Goal: Information Seeking & Learning: Learn about a topic

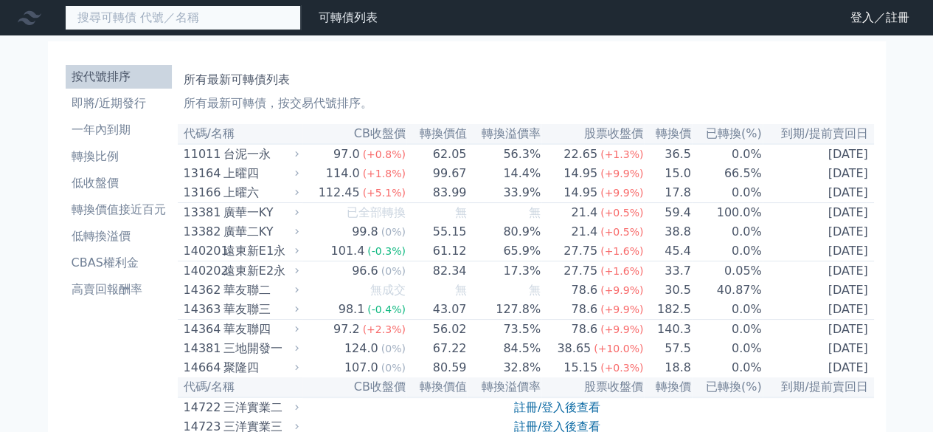
click at [176, 21] on input at bounding box center [183, 17] width 236 height 25
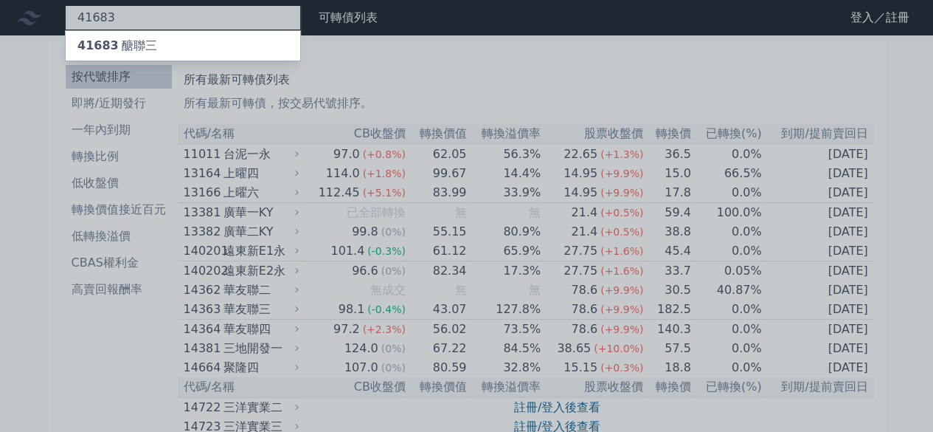
type input "41683"
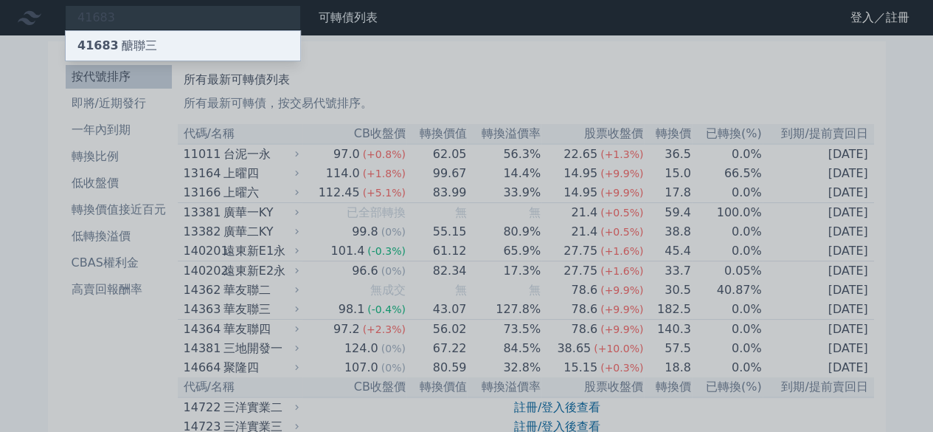
click at [129, 42] on div "41683 醣聯三" at bounding box center [117, 46] width 80 height 18
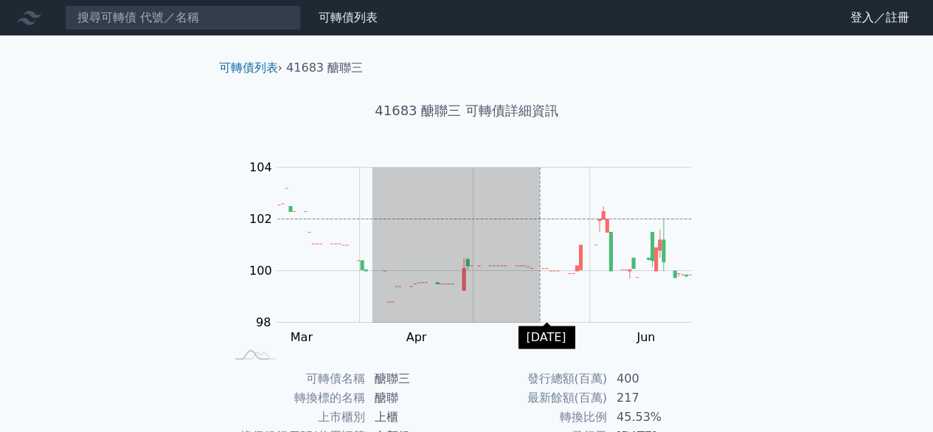
click at [522, 224] on rect "Chart" at bounding box center [484, 245] width 415 height 155
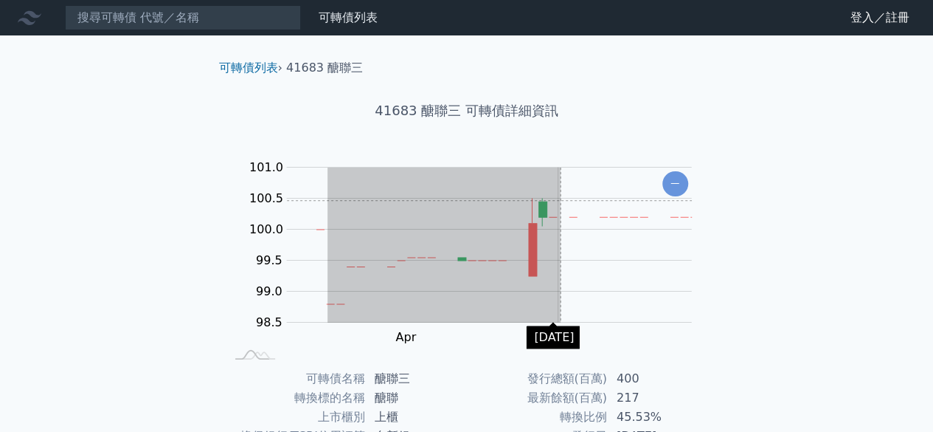
click at [598, 197] on rect "Chart" at bounding box center [489, 245] width 405 height 155
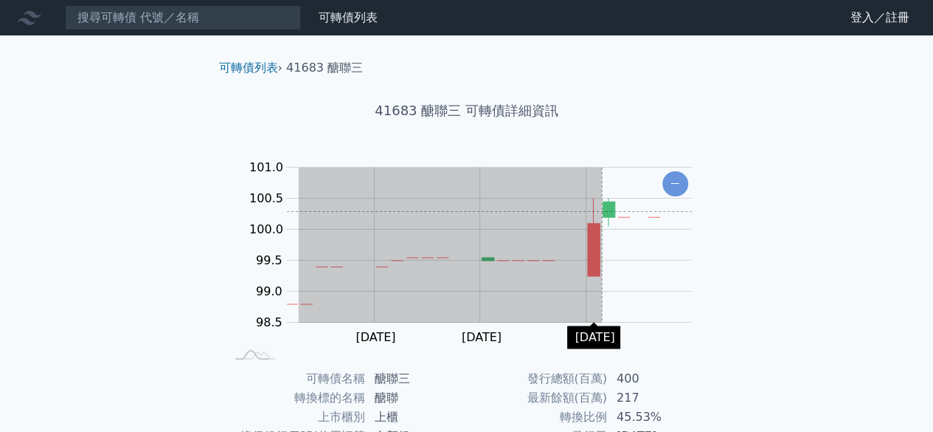
click at [605, 210] on g "Zoom Out" at bounding box center [489, 246] width 407 height 156
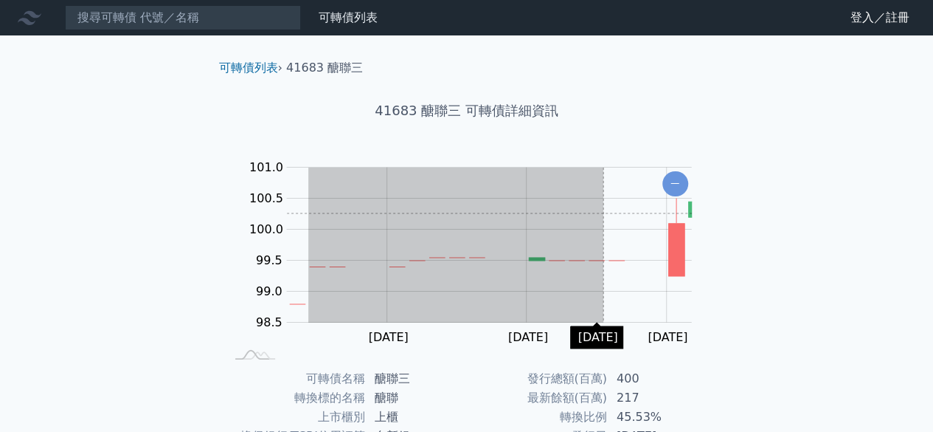
click at [636, 210] on rect "Chart" at bounding box center [489, 245] width 405 height 155
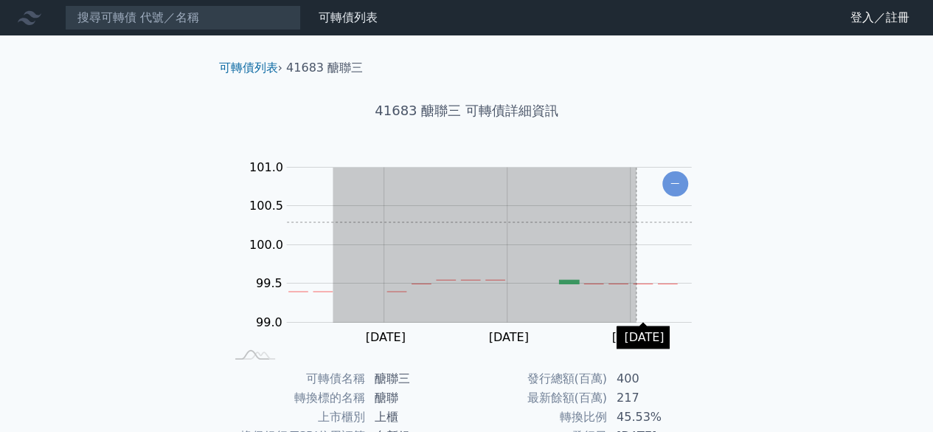
click at [638, 221] on rect "Chart" at bounding box center [489, 245] width 405 height 155
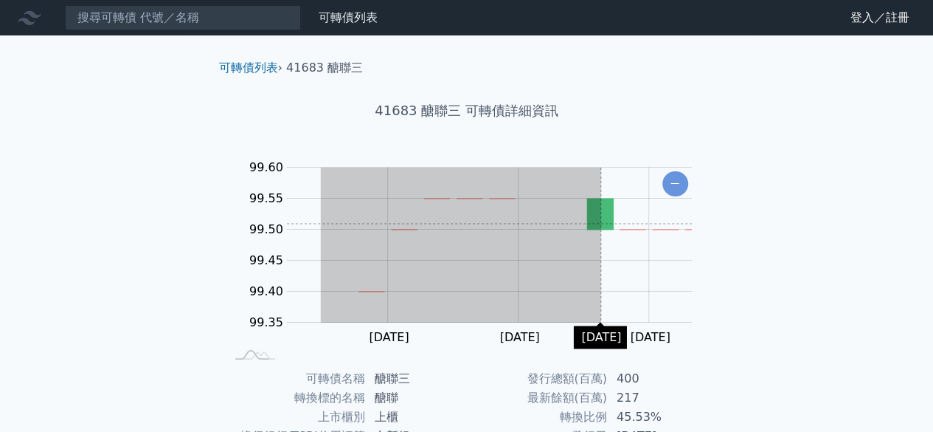
click at [605, 224] on g "Zoom Out" at bounding box center [485, 246] width 451 height 156
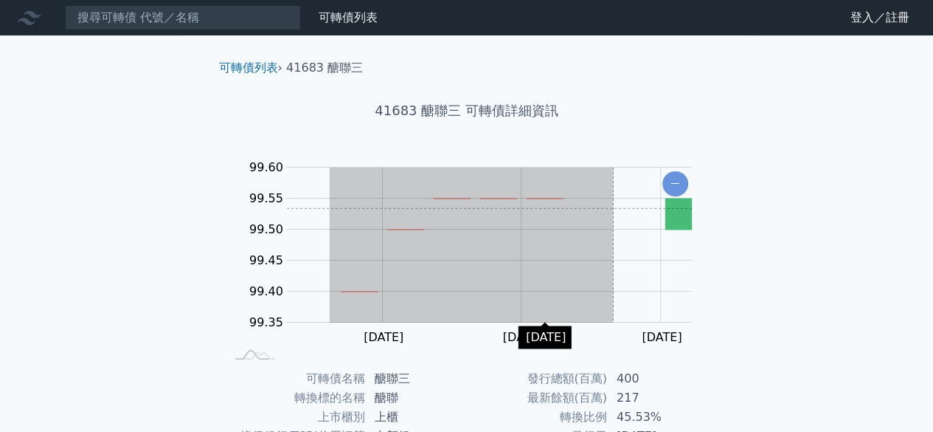
click at [614, 207] on rect "Chart" at bounding box center [489, 245] width 405 height 155
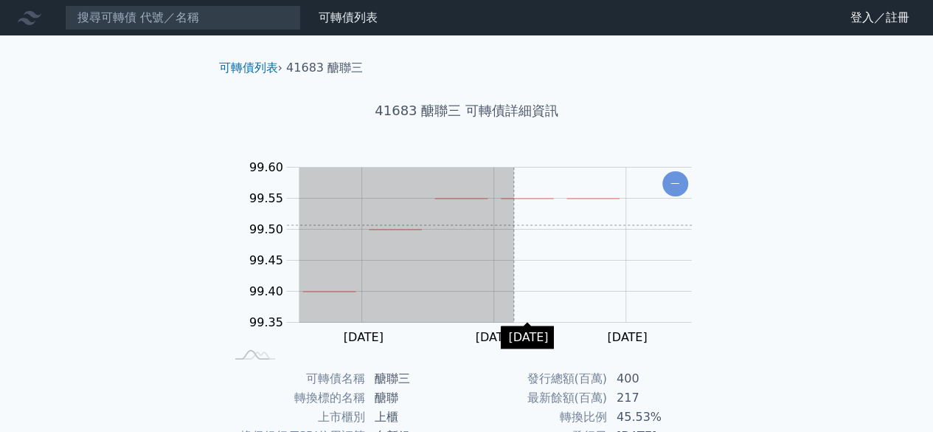
click at [517, 225] on rect "Chart" at bounding box center [489, 245] width 405 height 155
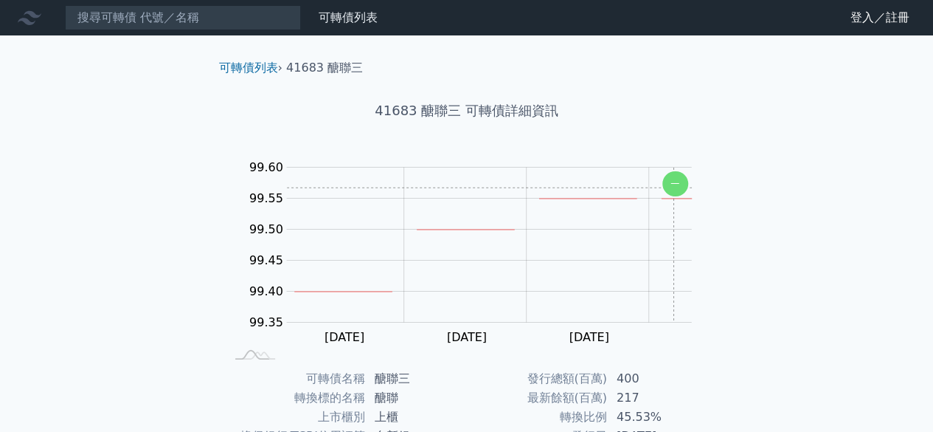
click at [673, 187] on icon "Chart" at bounding box center [676, 183] width 26 height 25
click at [673, 187] on rect "Chart" at bounding box center [489, 245] width 405 height 155
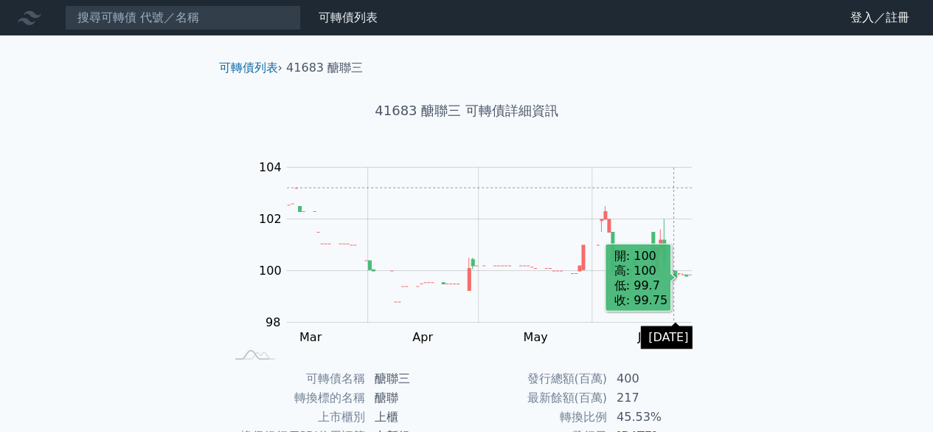
click at [673, 187] on rect "Chart" at bounding box center [489, 245] width 405 height 155
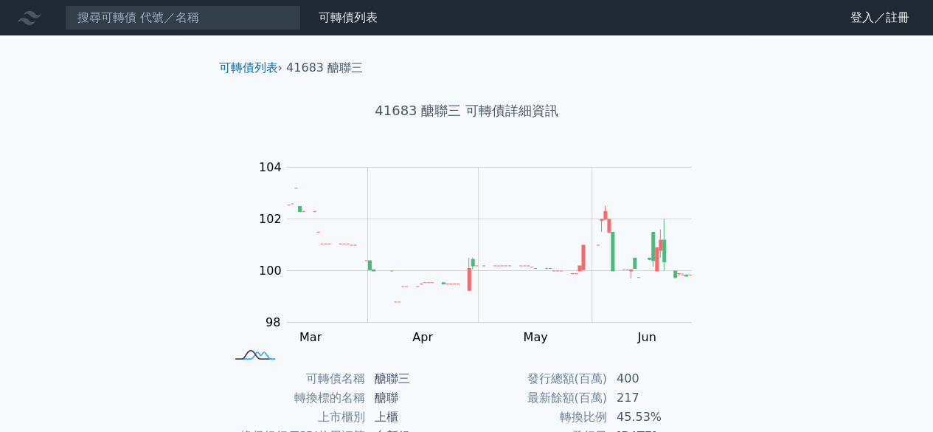
click at [257, 353] on rect at bounding box center [255, 355] width 49 height 15
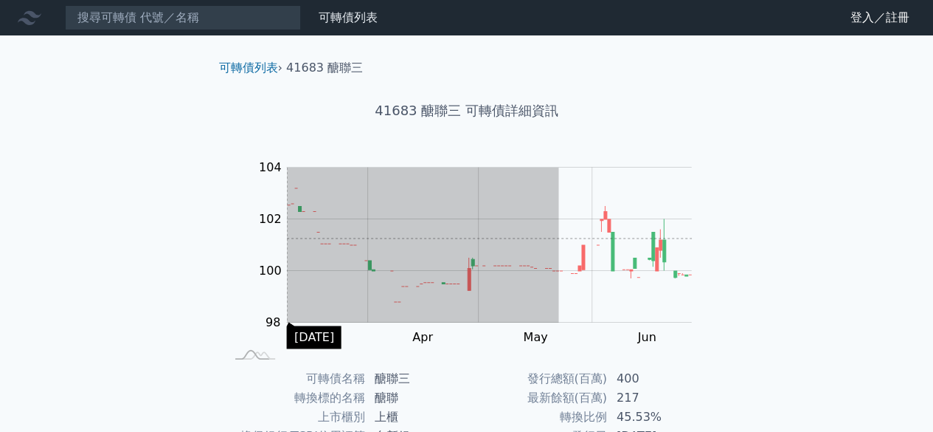
click at [226, 238] on div "Zoom Out 100.0 96 101.5 99.60 99.55 106 104 102 100 98 99.25 L [DATE] Jun May A…" at bounding box center [466, 259] width 519 height 207
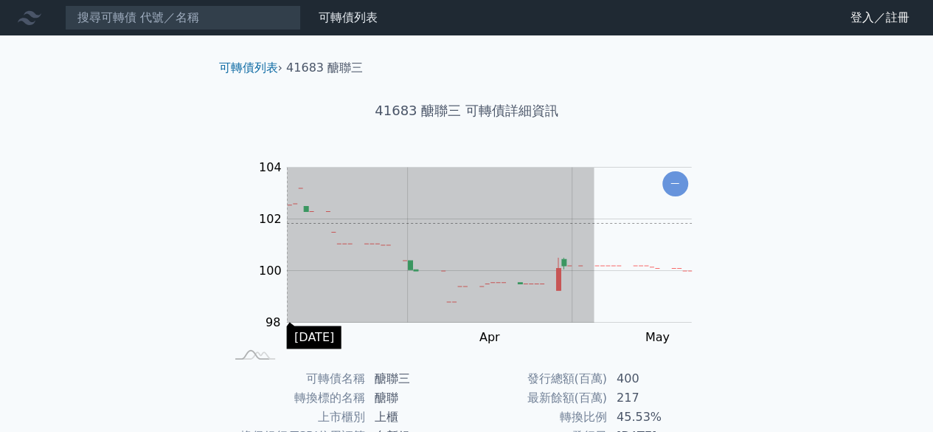
click at [245, 223] on g "Zoom Out 100.0 96 101.5 99.60 99.55 106 104 102 100 98 99.25 L [DATE] Jun May A…" at bounding box center [472, 259] width 483 height 207
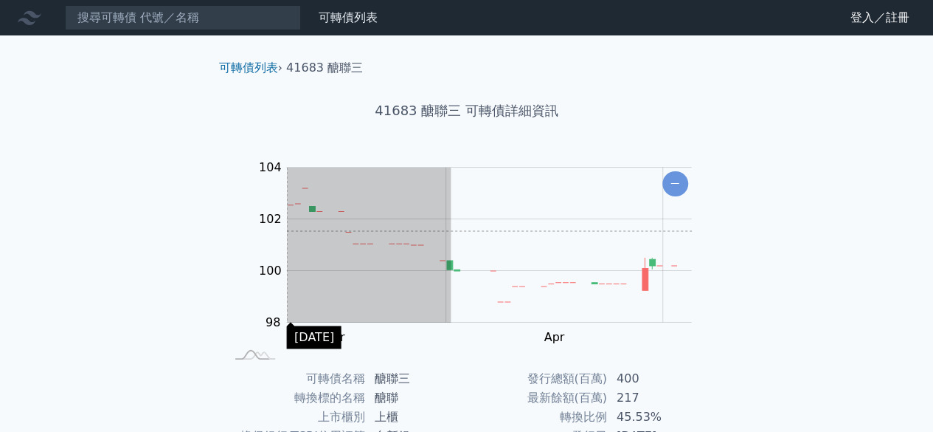
click at [201, 231] on div "可轉債列表 › 41683 醣聯三 41683 醣聯三 可轉債詳細資訊 Zoom Out 100.0 96 101.5 99.60 99.55 106 104…" at bounding box center [467, 368] width 567 height 666
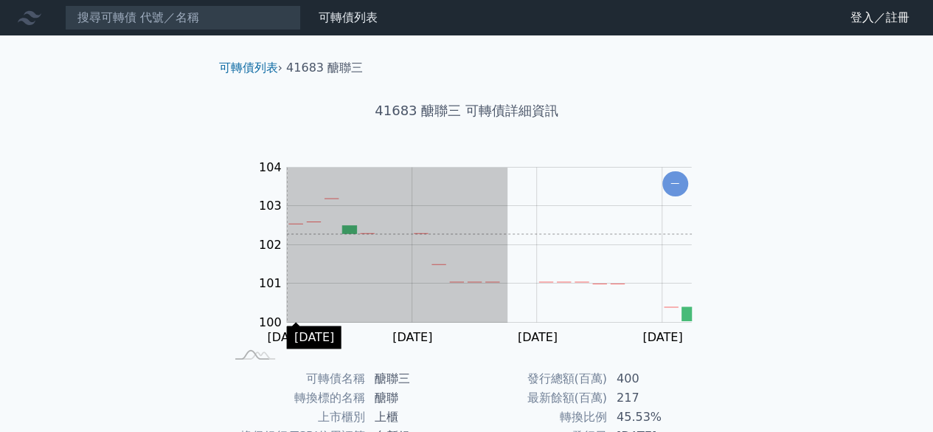
click at [226, 235] on div "Zoom Out 100.0 96 101.5 105 104 103 102 101 100 98 99.25 L [DATE] Mar [DATE] Ma…" at bounding box center [466, 259] width 519 height 207
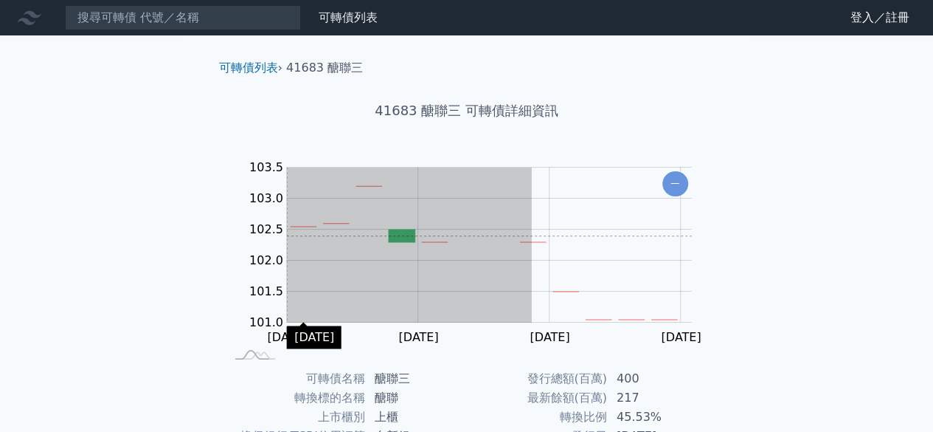
click at [249, 235] on g "Zoom Out 100.0 96 101.5 105 103.5 103.0 102.0 101.0 100.0 102.5 99.25 L [DATE] …" at bounding box center [503, 259] width 545 height 207
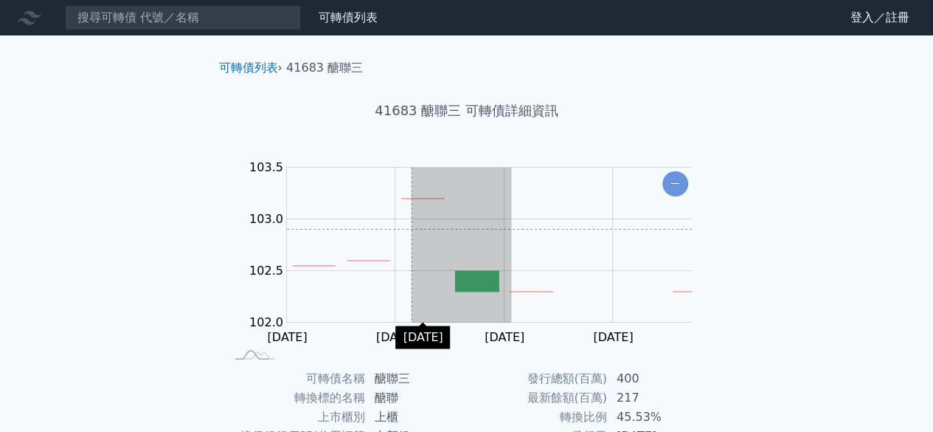
click at [250, 232] on g "Zoom Out 100.0 96 101.5 105 103.5 103.0 102.0 101.0 100.0 102.5 99.25 L [DATE] …" at bounding box center [474, 259] width 486 height 207
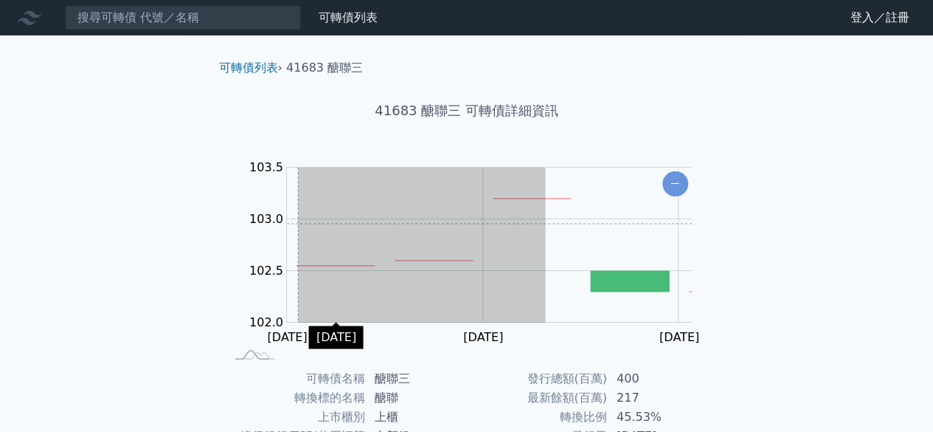
click at [297, 224] on rect "Chart" at bounding box center [489, 245] width 405 height 155
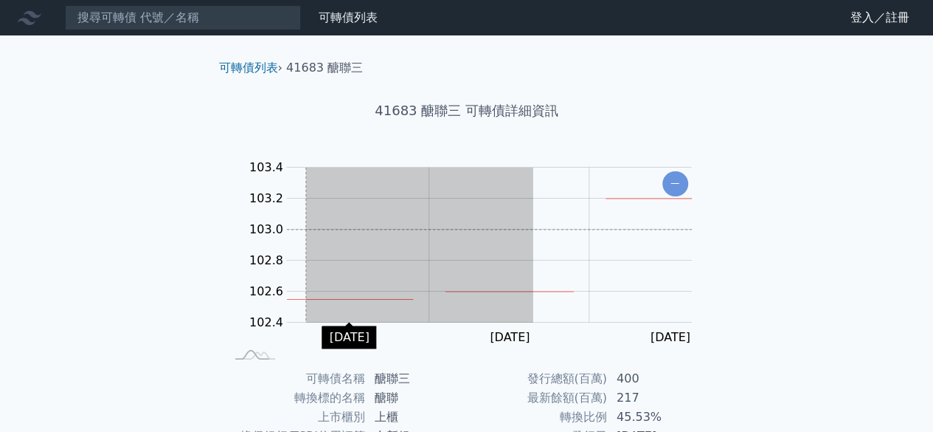
click at [292, 229] on rect "Chart" at bounding box center [489, 245] width 405 height 155
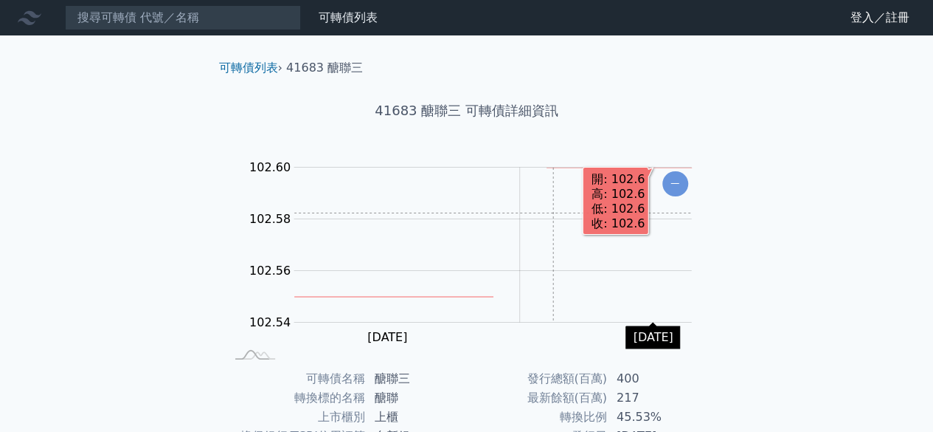
click at [553, 213] on rect "Chart" at bounding box center [493, 245] width 398 height 155
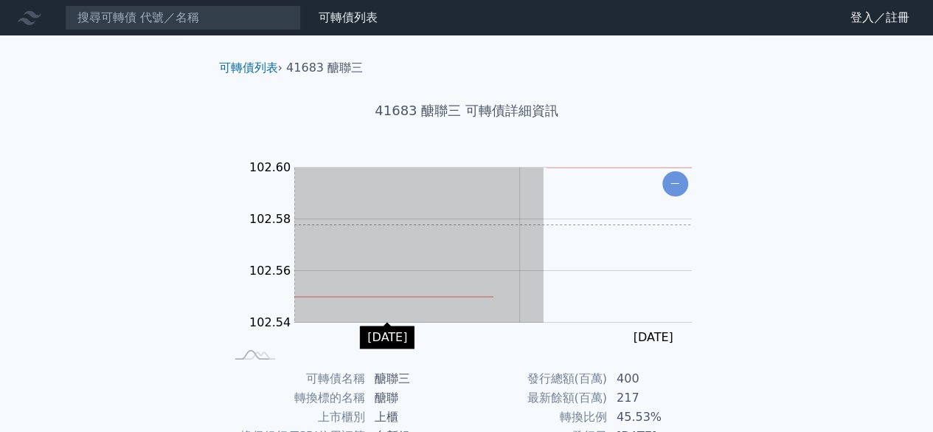
click at [217, 224] on div "Zoom Out 102.52 96 101.5 103.4 103.2 102.60 102.58 102.56 102.54 102.52 102.2 L…" at bounding box center [466, 259] width 519 height 207
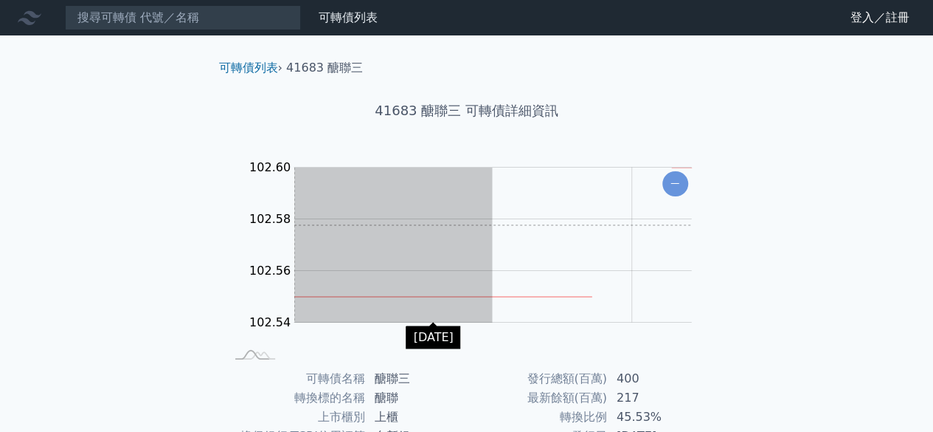
click at [206, 225] on div "可轉債列表 › 41683 醣聯三 41683 醣聯三 可轉債詳細資訊 Zoom Out 102.52 96 101.5 103.4 103.2 102.60…" at bounding box center [467, 368] width 567 height 666
click at [272, 221] on g "Zoom Out 102.52 96 101.5 103.4 103.2 102.60 102.58 102.56 102.54 102.52 102.2" at bounding box center [615, 244] width 748 height 169
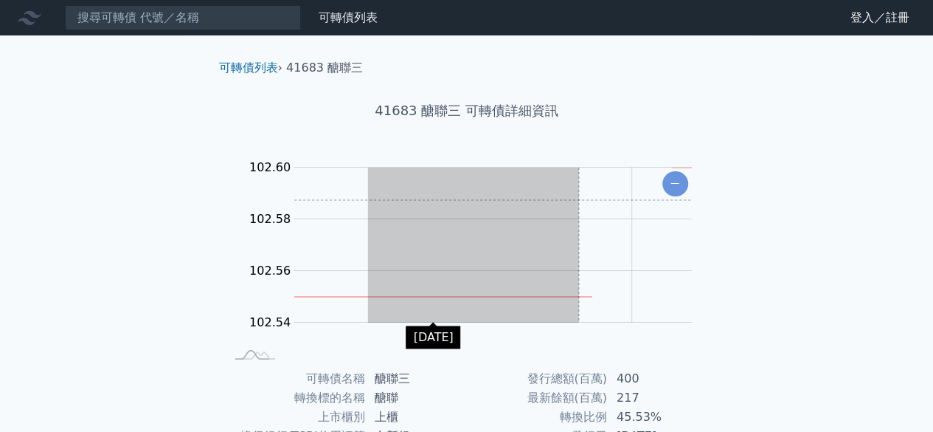
click at [579, 200] on rect "Chart" at bounding box center [493, 245] width 398 height 155
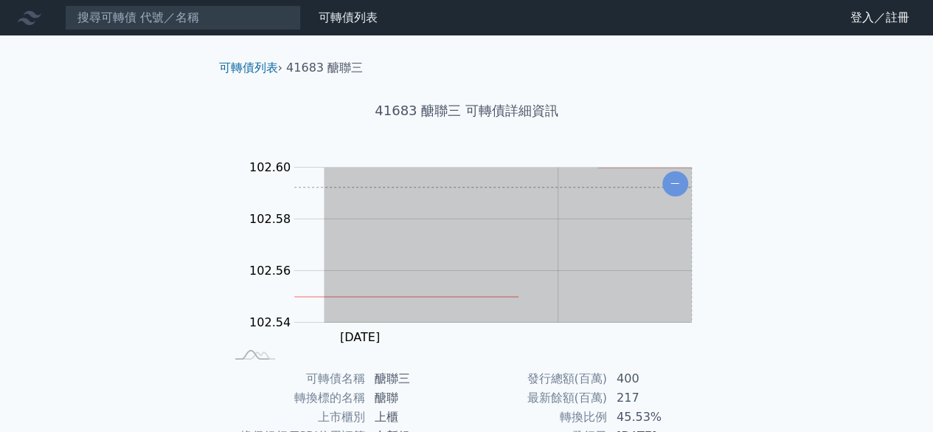
click at [751, 187] on div "可轉債列表 財務數據 可轉債列表 財務數據 登入／註冊 登入／註冊 可轉債列表 › 41683 醣聯三 41683 醣聯三 可轉債詳細資訊 Zoom Out …" at bounding box center [466, 350] width 933 height 701
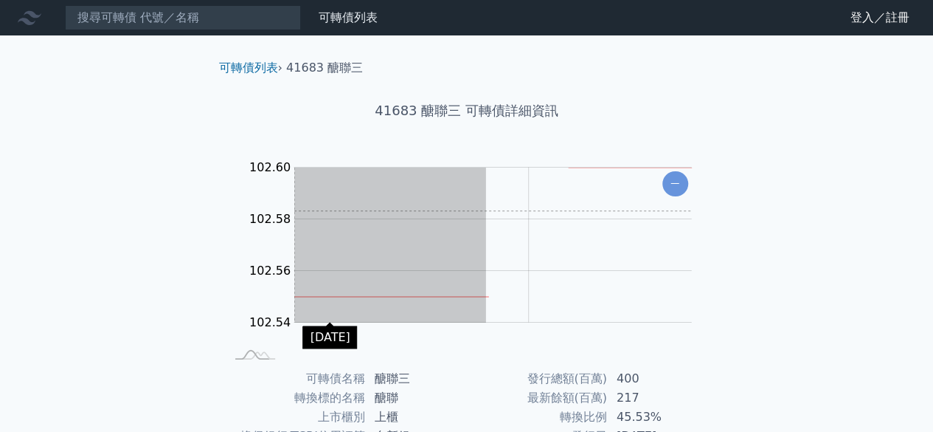
click at [191, 210] on div "可轉債列表 › 41683 醣聯三 41683 醣聯三 可轉債詳細資訊 Zoom Out 102.52 96 101.5 103.4 103.2 102.60…" at bounding box center [467, 368] width 567 height 666
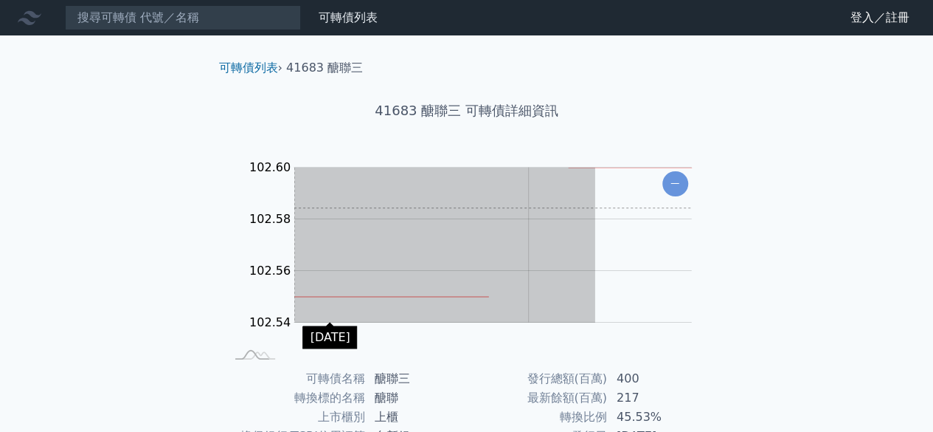
click at [131, 207] on div "可轉債列表 財務數據 可轉債列表 財務數據 登入／註冊 登入／註冊 可轉債列表 › 41683 醣聯三 41683 醣聯三 可轉債詳細資訊 Zoom Out …" at bounding box center [466, 350] width 933 height 701
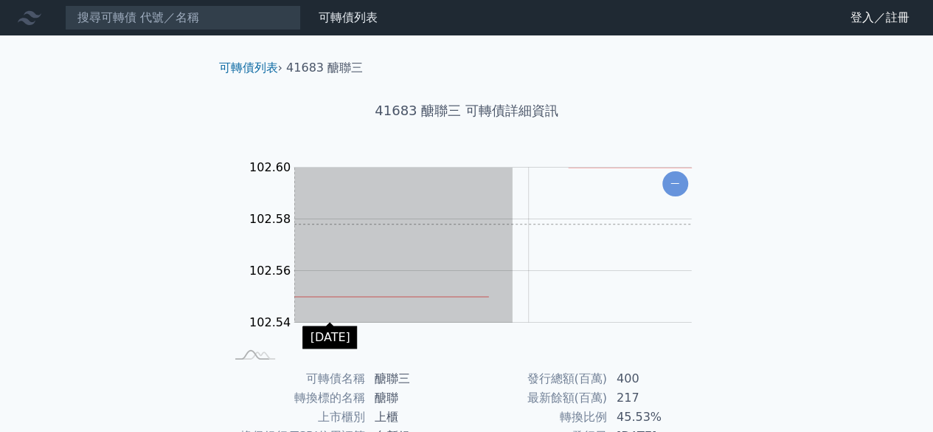
click at [218, 225] on div "Zoom Out 102.52 96 101.5 103.4 103.2 102.60 102.58 102.56 102.54 102.52 102.2 L…" at bounding box center [466, 259] width 519 height 207
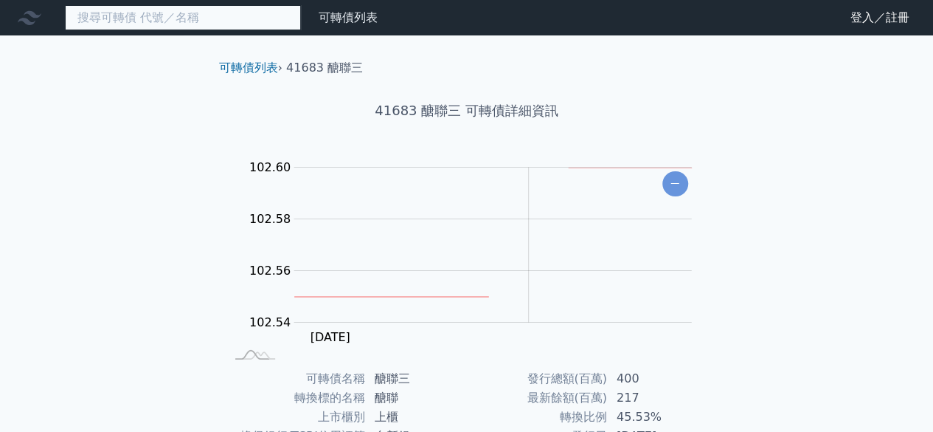
click at [205, 28] on input at bounding box center [183, 17] width 236 height 25
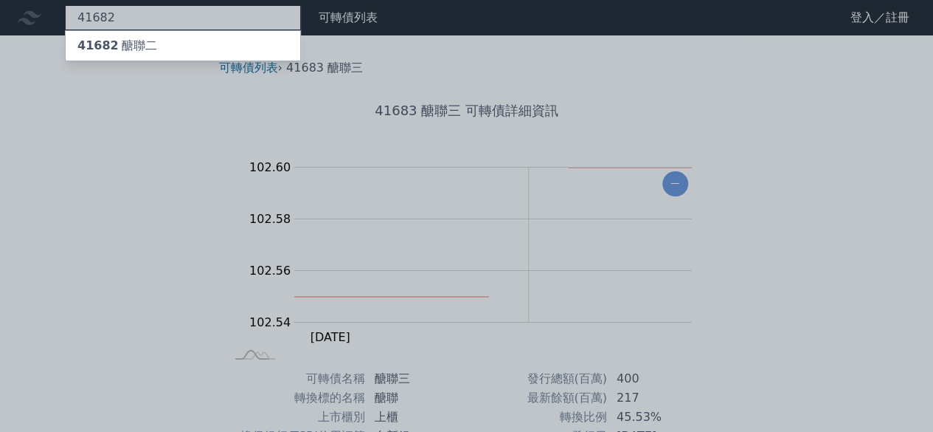
type input "41682"
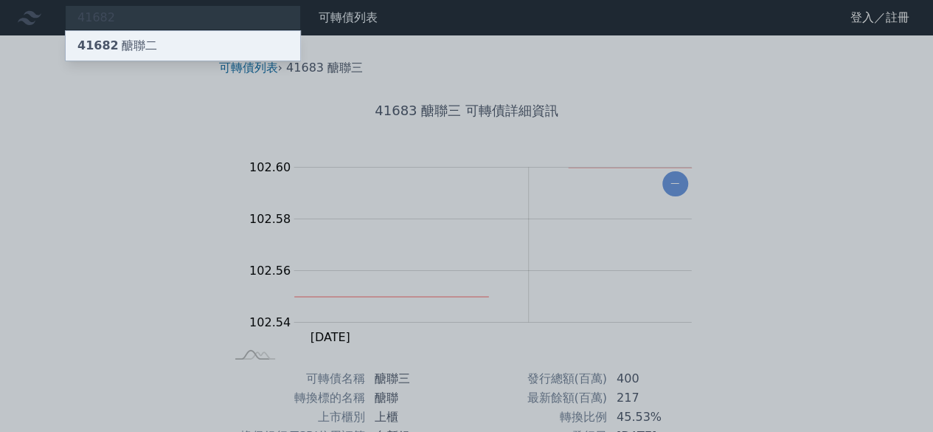
click at [216, 40] on div "41682 醣聯二" at bounding box center [183, 46] width 235 height 30
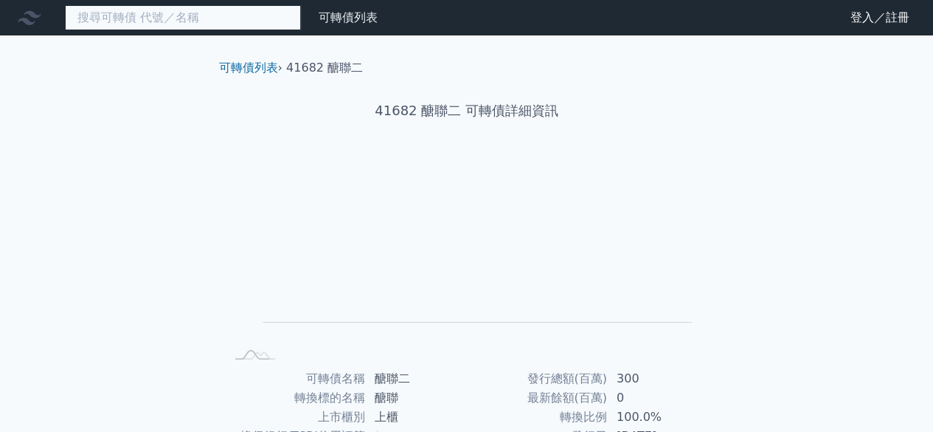
click at [189, 20] on input at bounding box center [183, 17] width 236 height 25
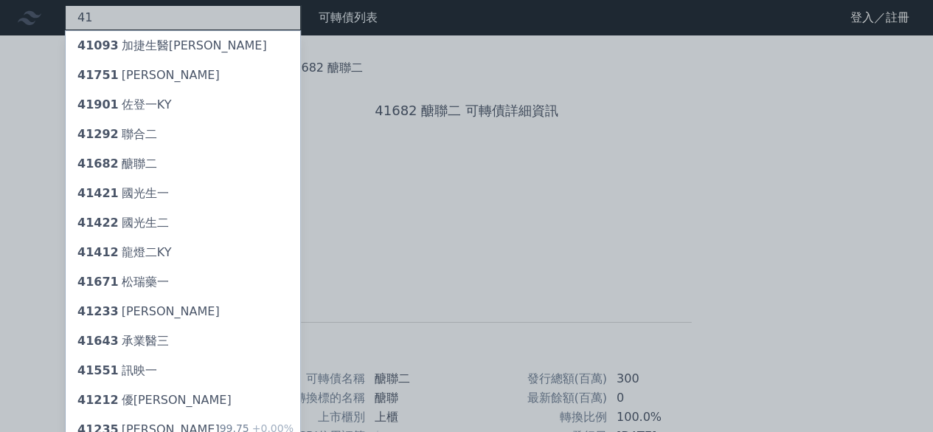
type input "4"
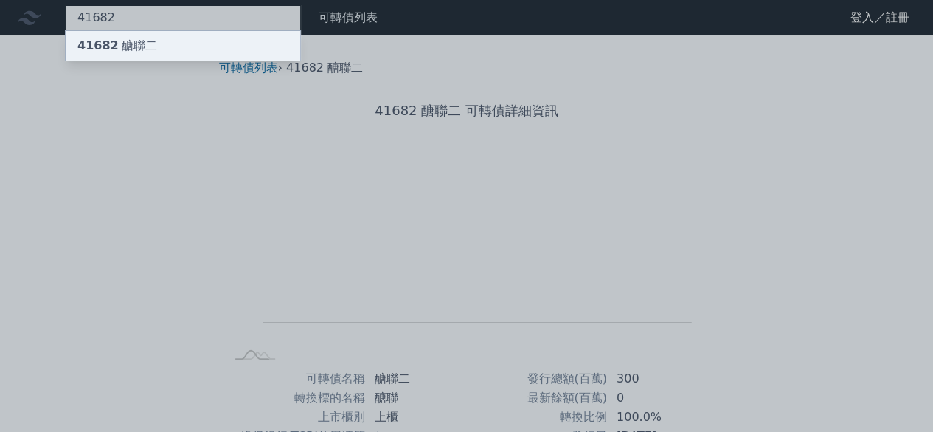
type input "41682"
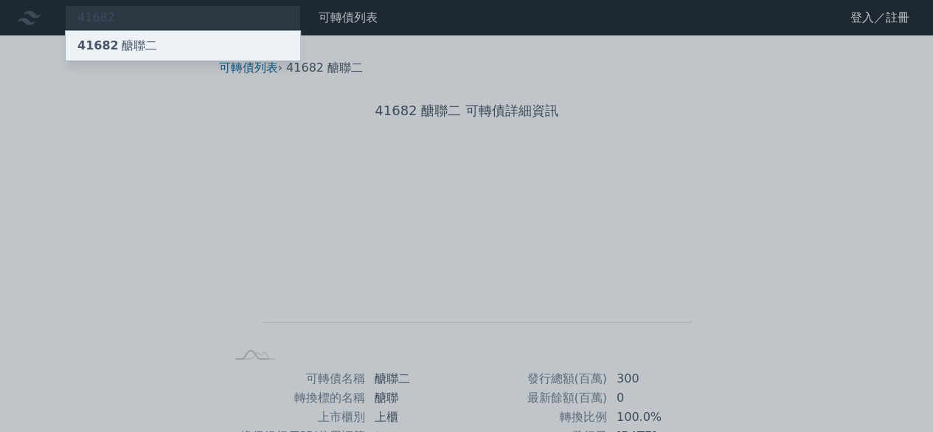
click at [167, 48] on div "41682 醣聯二" at bounding box center [183, 46] width 235 height 30
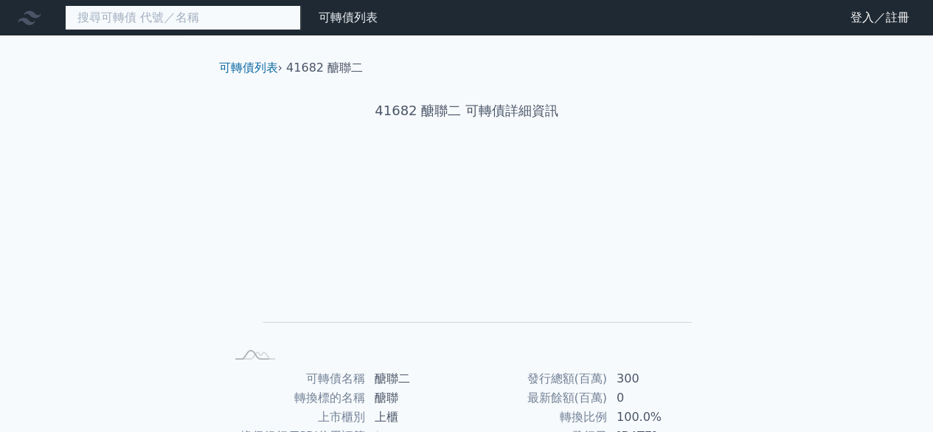
click at [176, 13] on input at bounding box center [183, 17] width 236 height 25
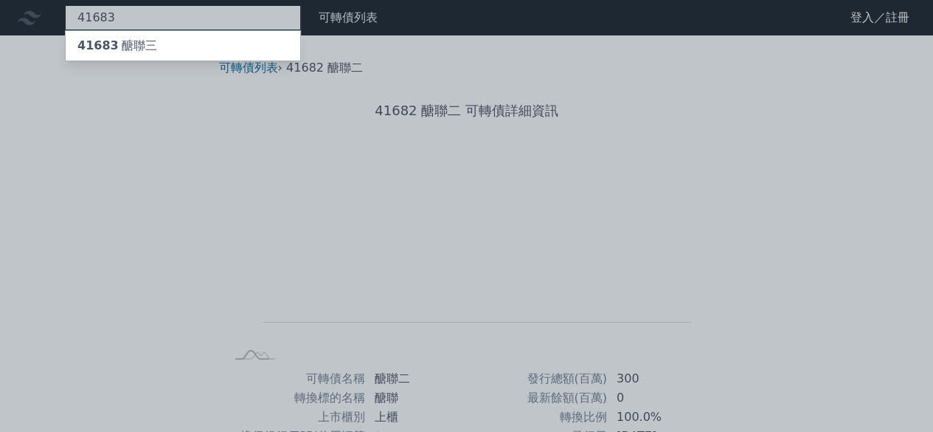
type input "41683"
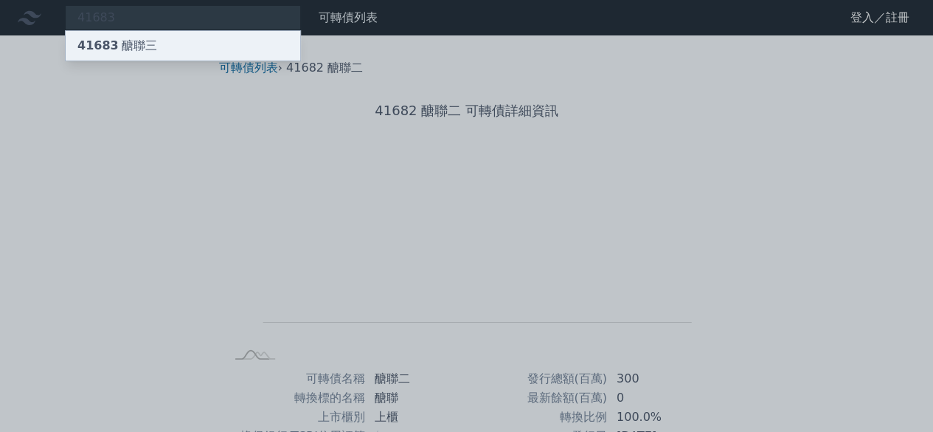
click at [159, 45] on div "41683 醣聯三" at bounding box center [183, 46] width 235 height 30
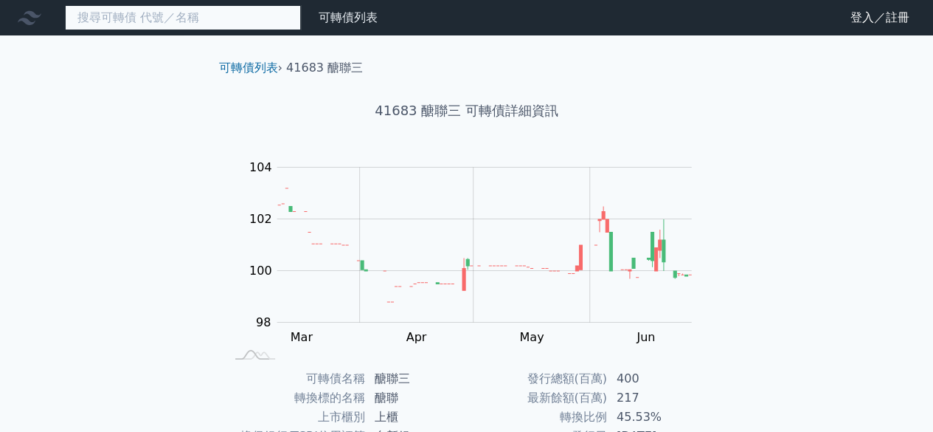
click at [171, 23] on input at bounding box center [183, 17] width 236 height 25
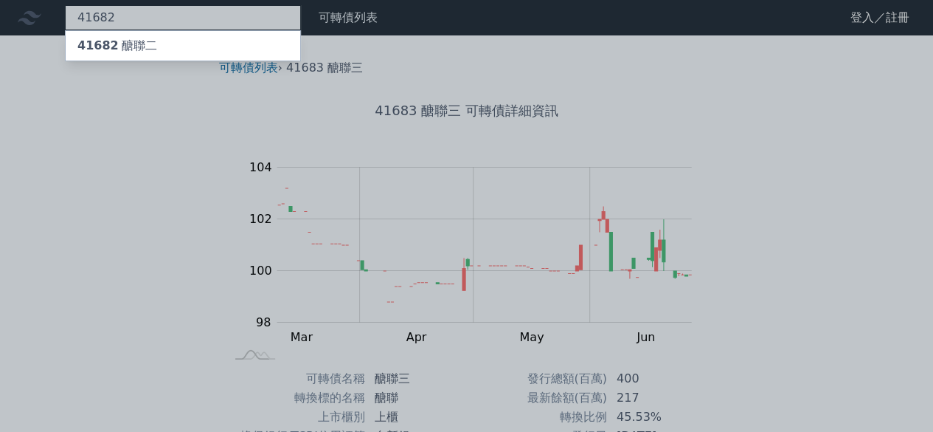
type input "41682"
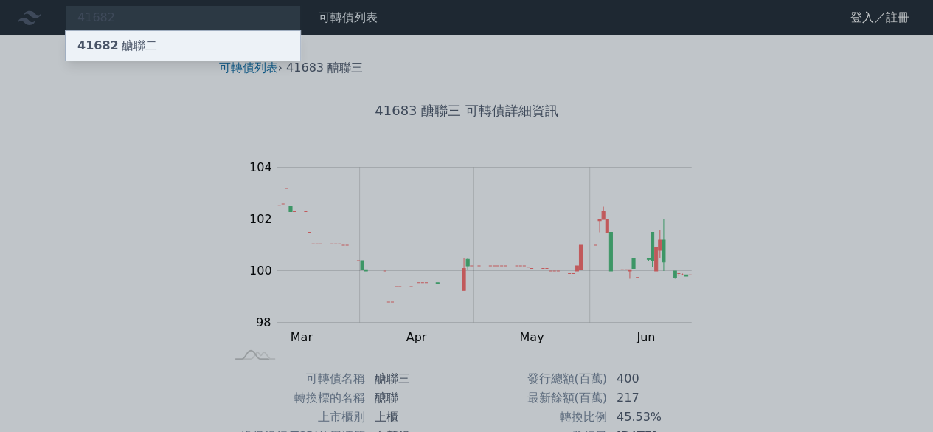
click at [162, 44] on div "41682 醣聯二" at bounding box center [183, 46] width 235 height 30
